Goal: Task Accomplishment & Management: Use online tool/utility

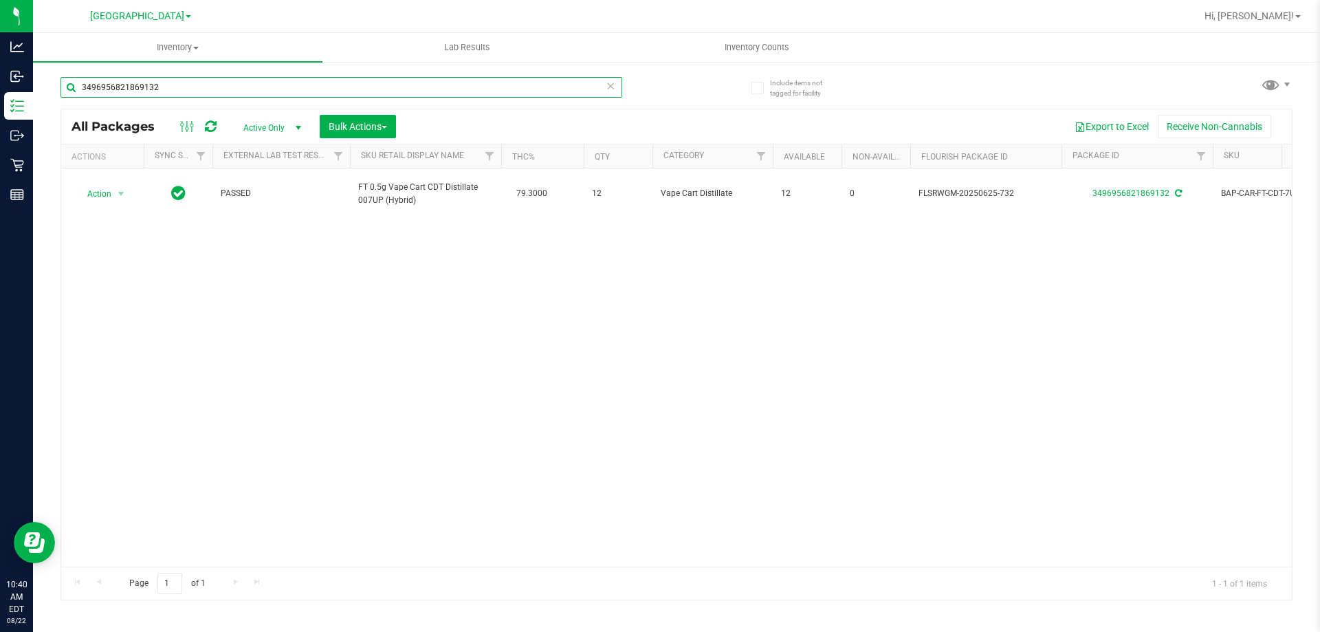
click at [185, 91] on input "3496956821869132" at bounding box center [341, 87] width 562 height 21
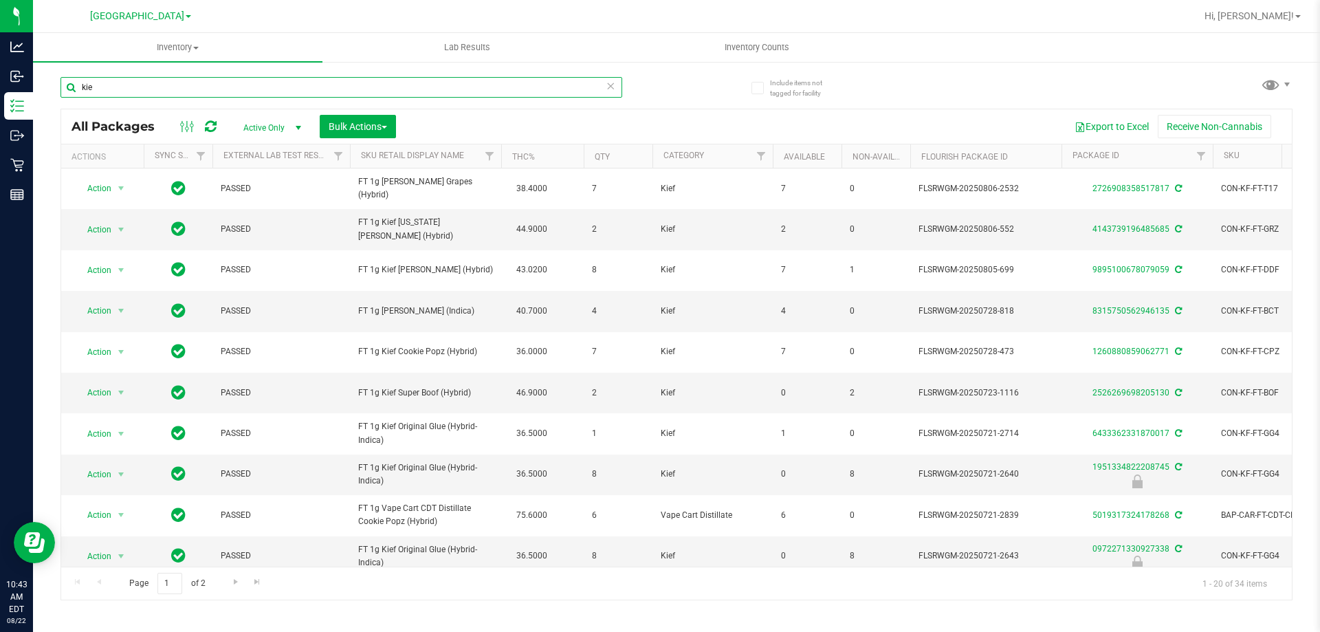
click at [239, 89] on input "kie" at bounding box center [341, 87] width 562 height 21
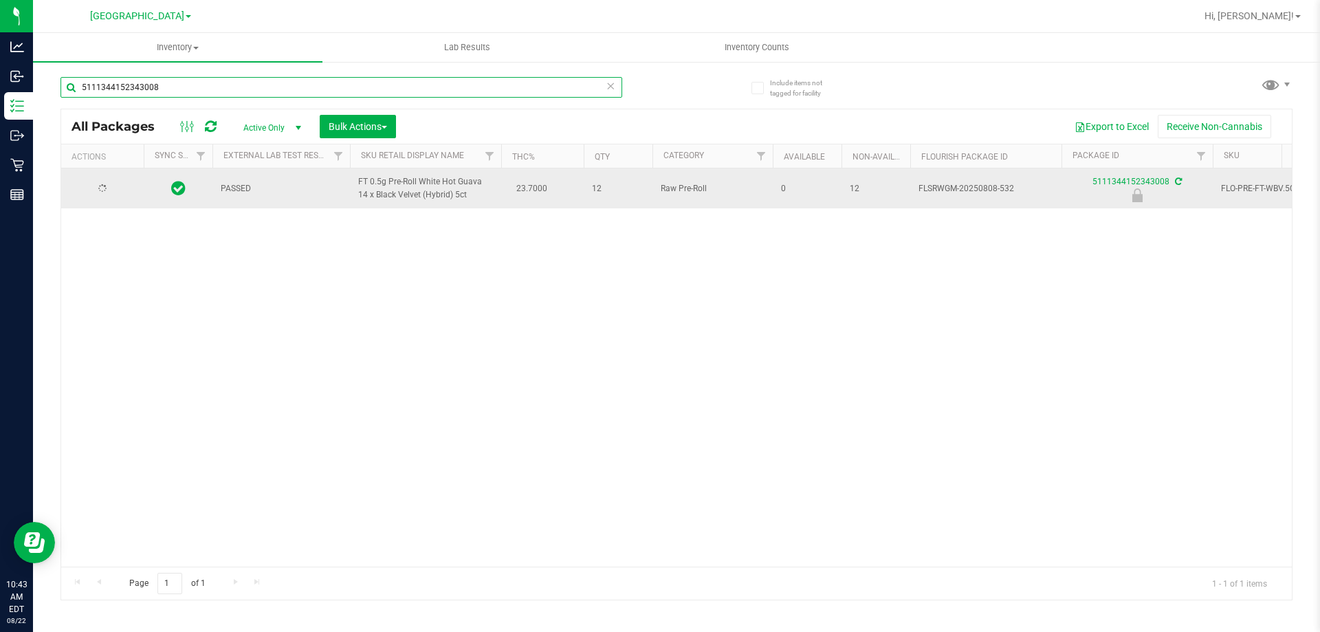
type input "5111344152343008"
click at [95, 184] on span "Action" at bounding box center [93, 188] width 37 height 19
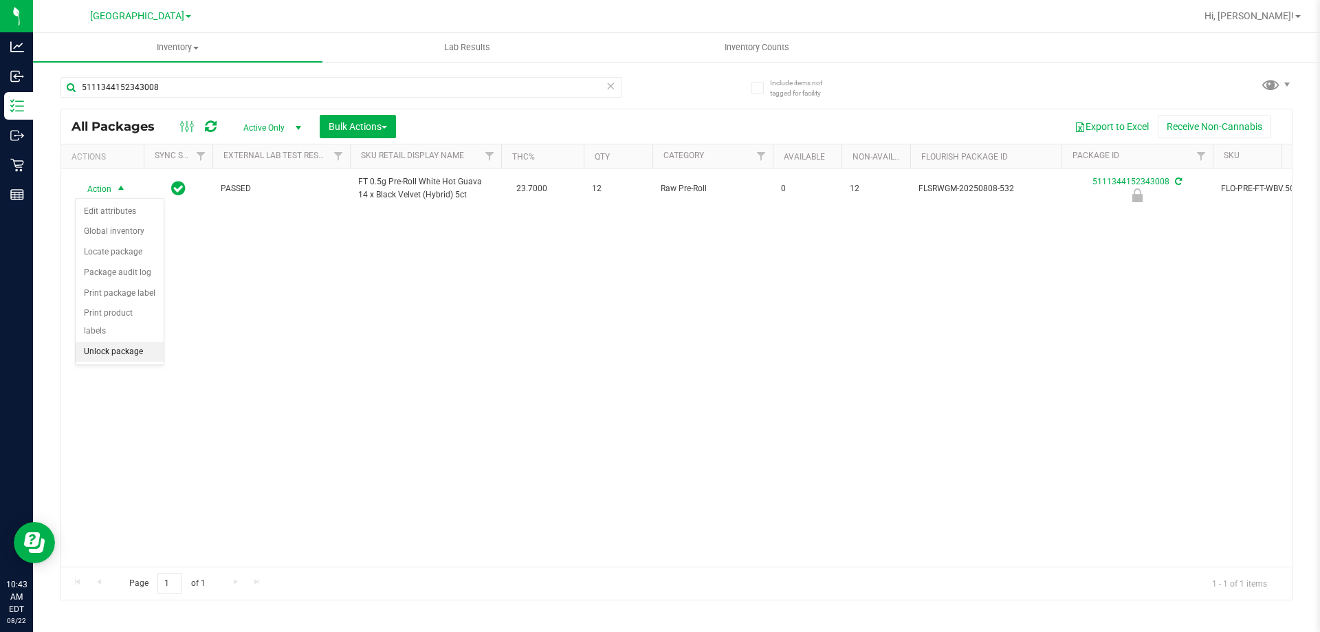
click at [135, 342] on li "Unlock package" at bounding box center [120, 352] width 88 height 21
